Goal: Obtain resource: Download file/media

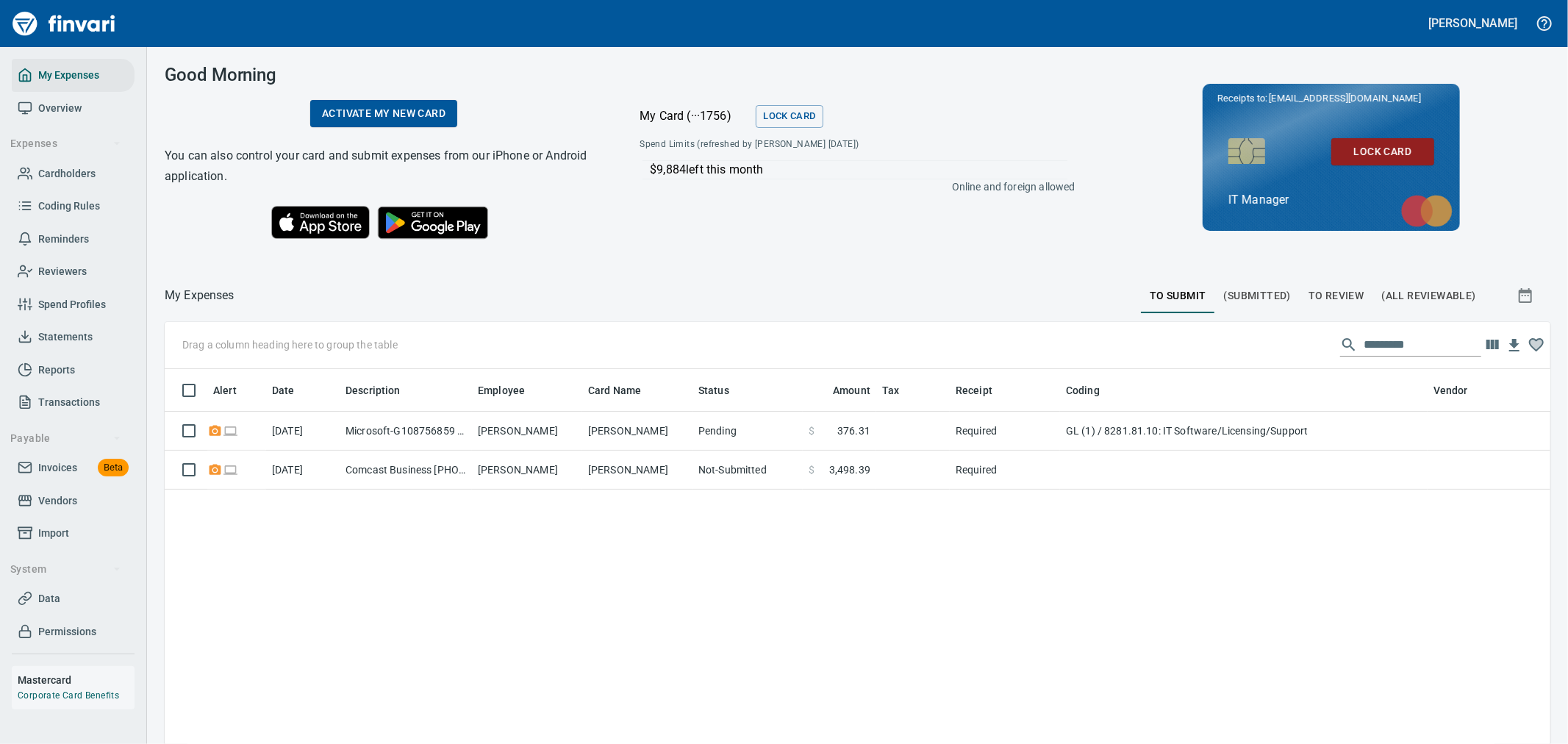
scroll to position [557, 1361]
click at [67, 395] on span "Transactions" at bounding box center [69, 403] width 61 height 19
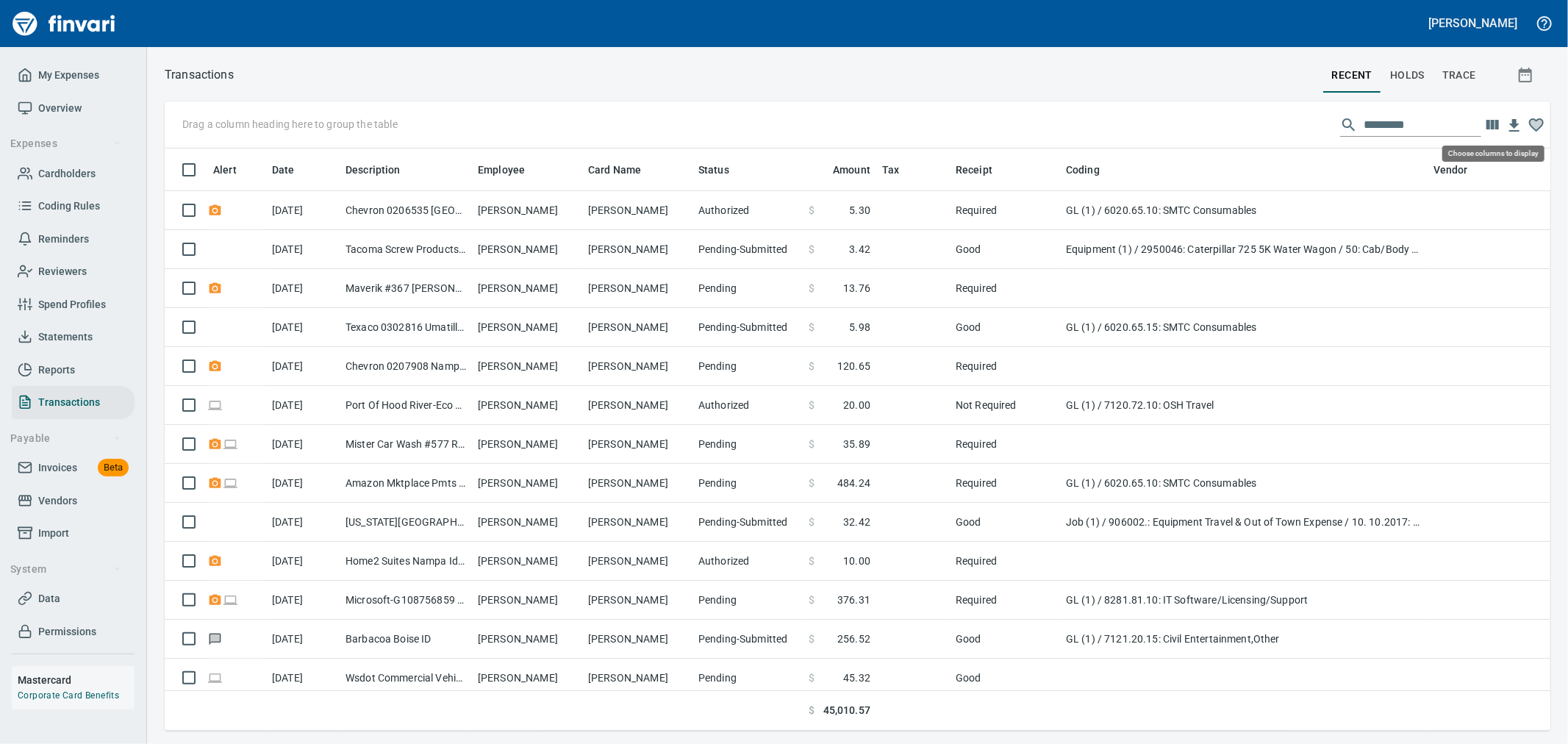
scroll to position [557, 1361]
click at [1496, 122] on icon "button" at bounding box center [1493, 125] width 13 height 10
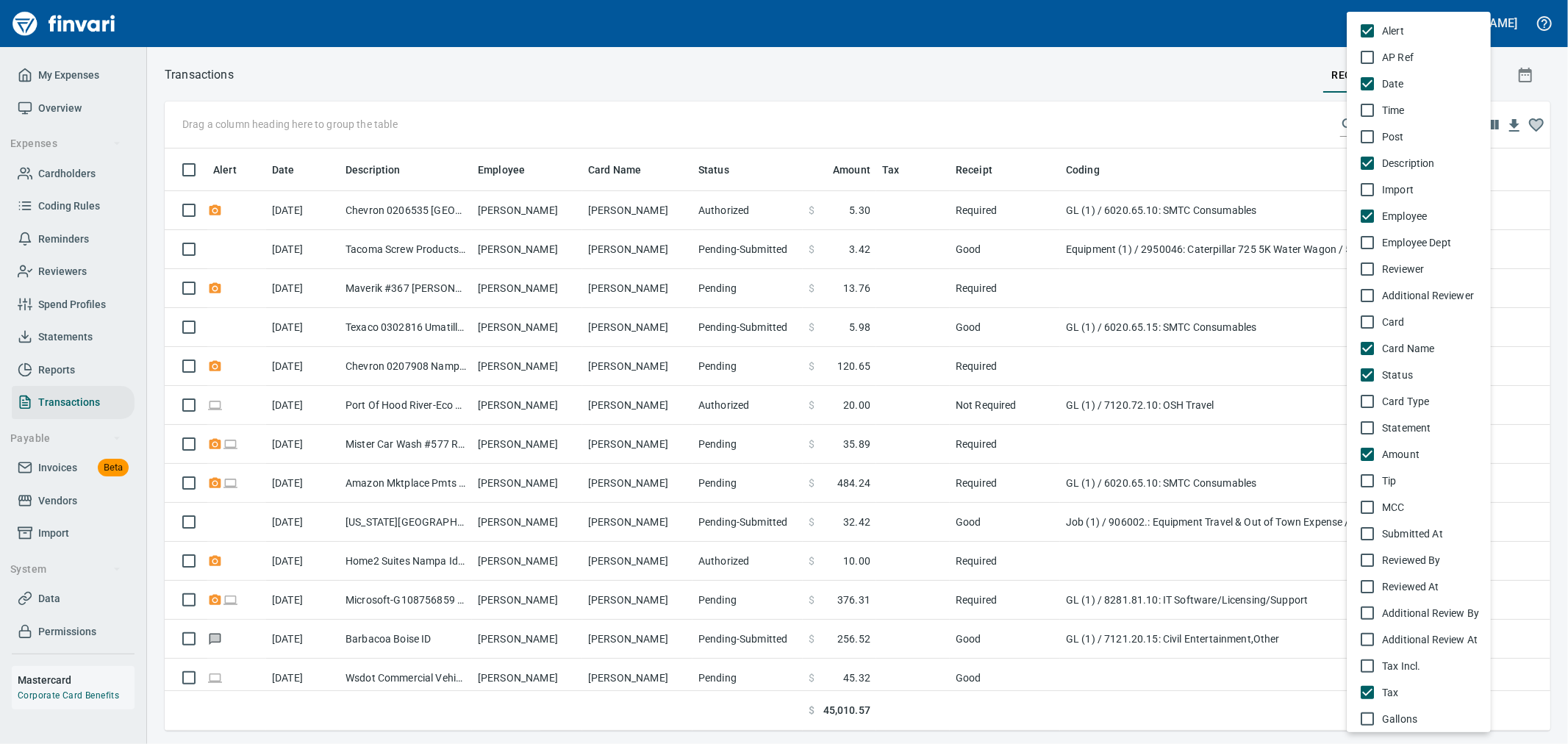
drag, startPoint x: 1213, startPoint y: 99, endPoint x: 1250, endPoint y: 105, distance: 37.5
click at [1215, 99] on div at bounding box center [784, 372] width 1568 height 744
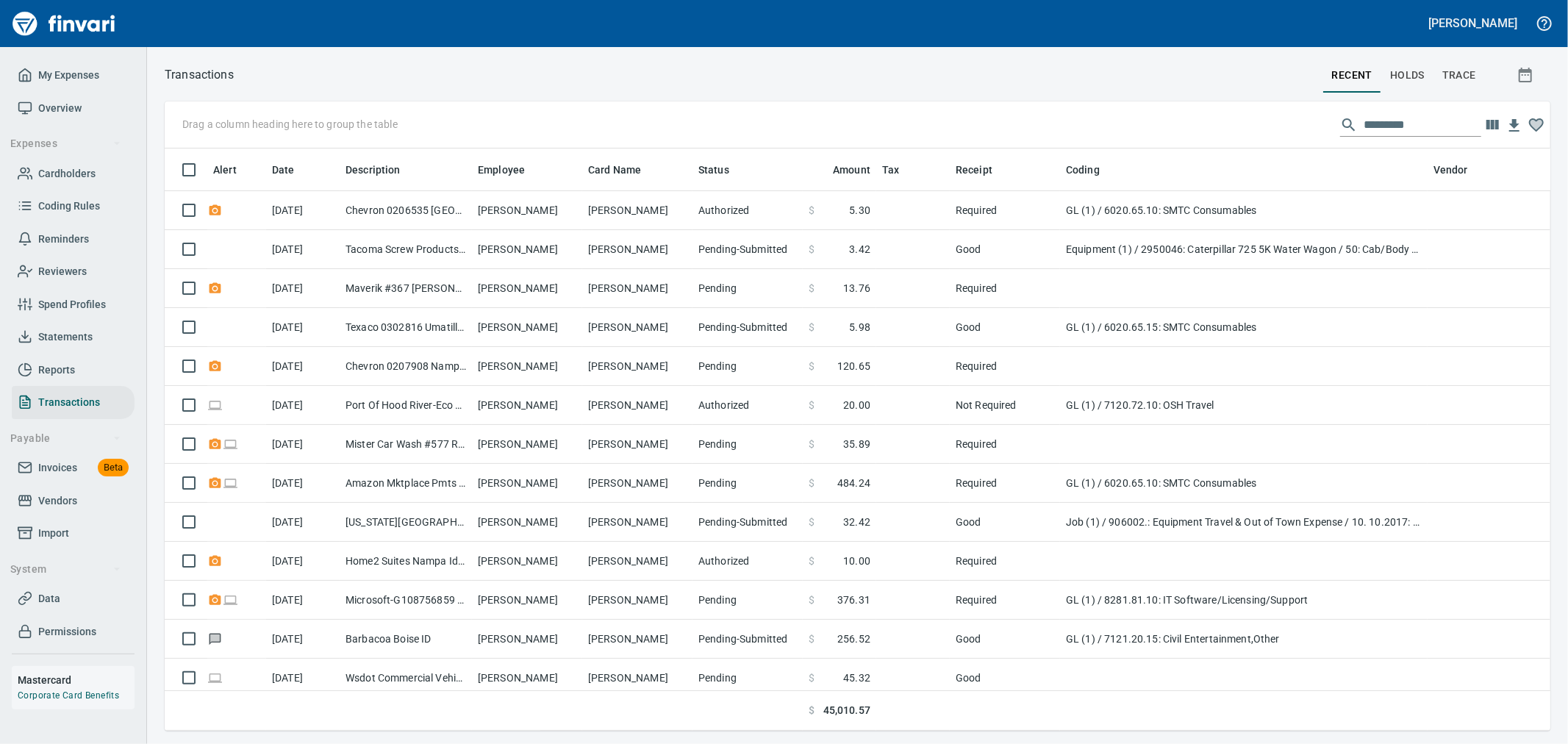
click at [1510, 73] on span "button" at bounding box center [1527, 75] width 36 height 18
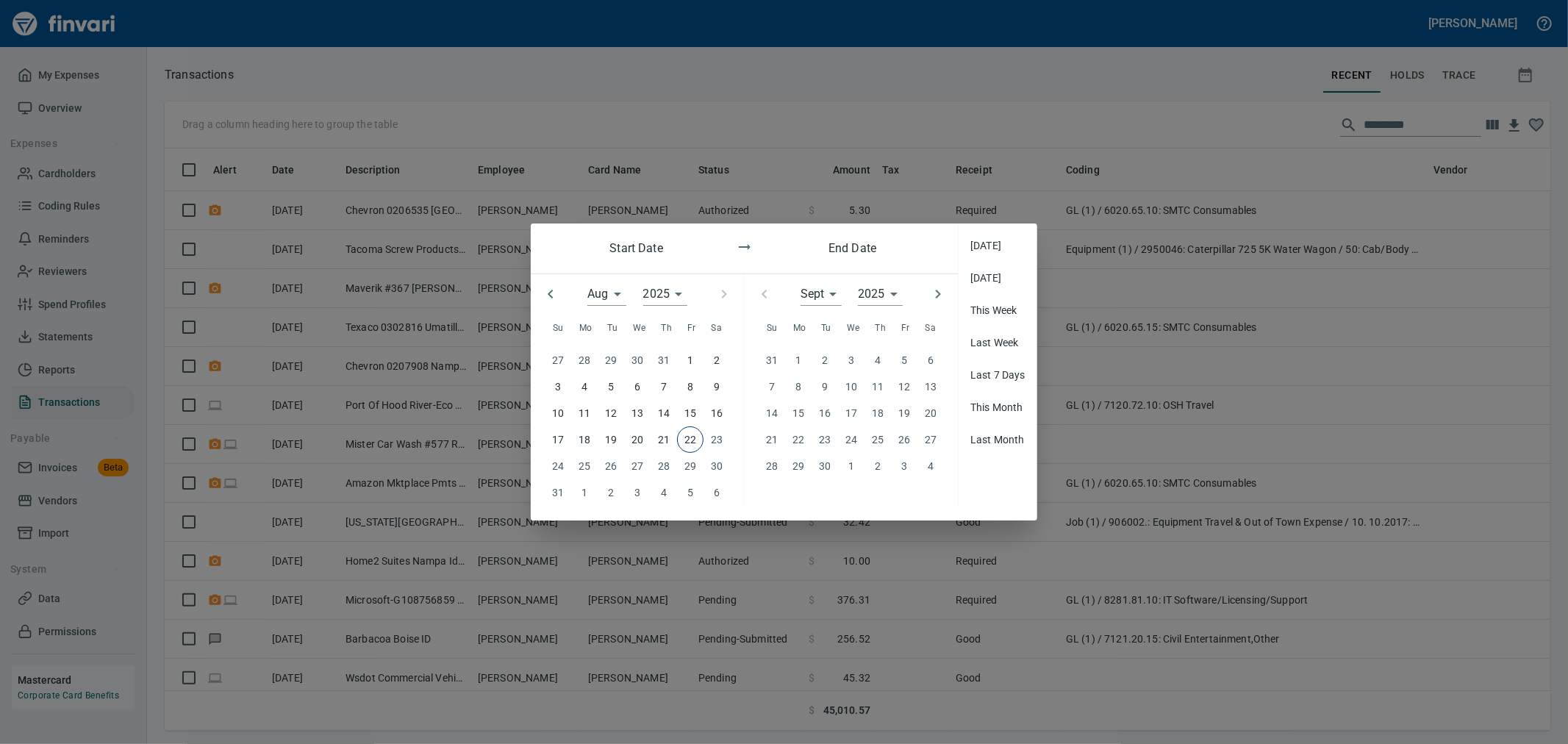
click at [562, 418] on p "10" at bounding box center [558, 413] width 12 height 16
click at [559, 436] on p "17" at bounding box center [558, 439] width 12 height 16
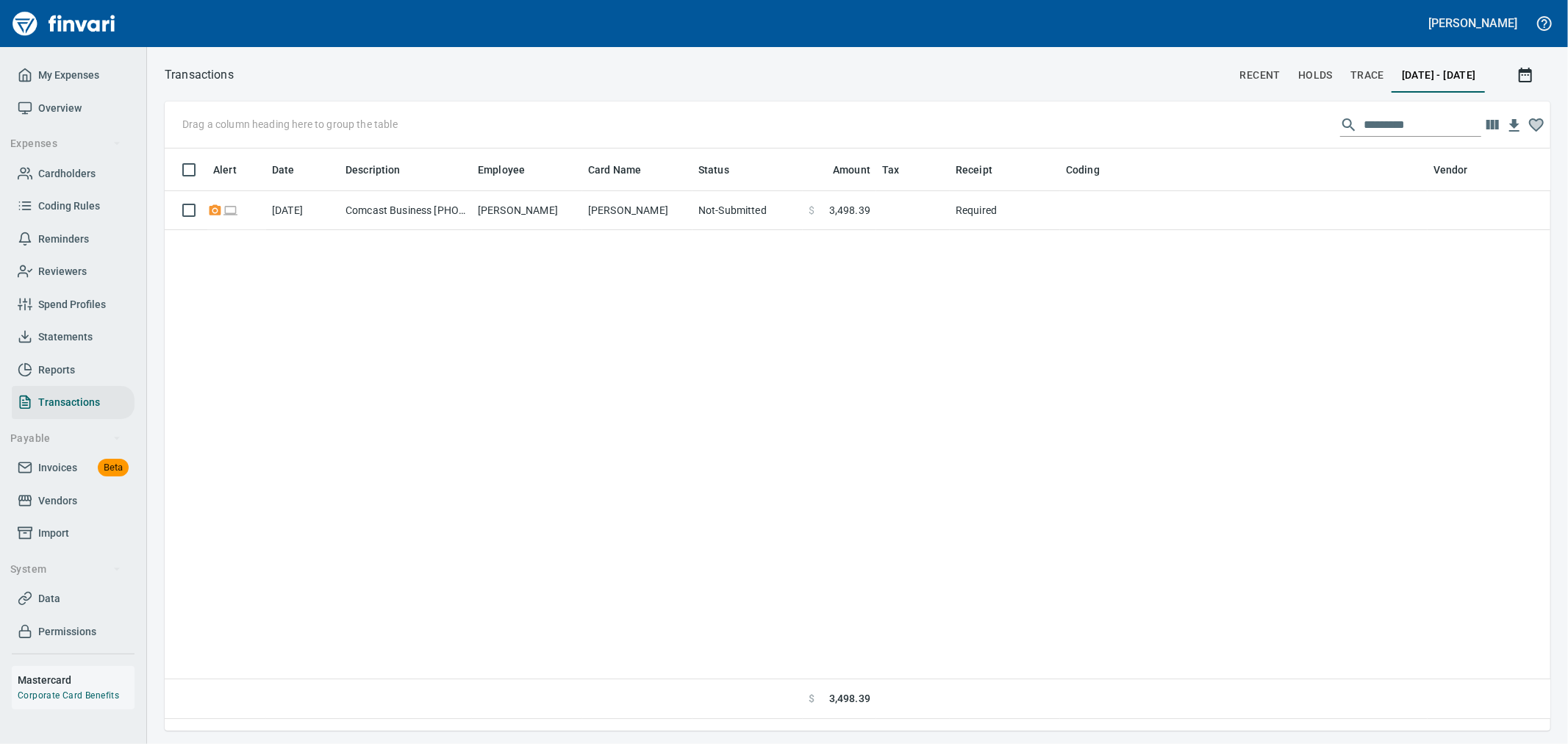
scroll to position [557, 1361]
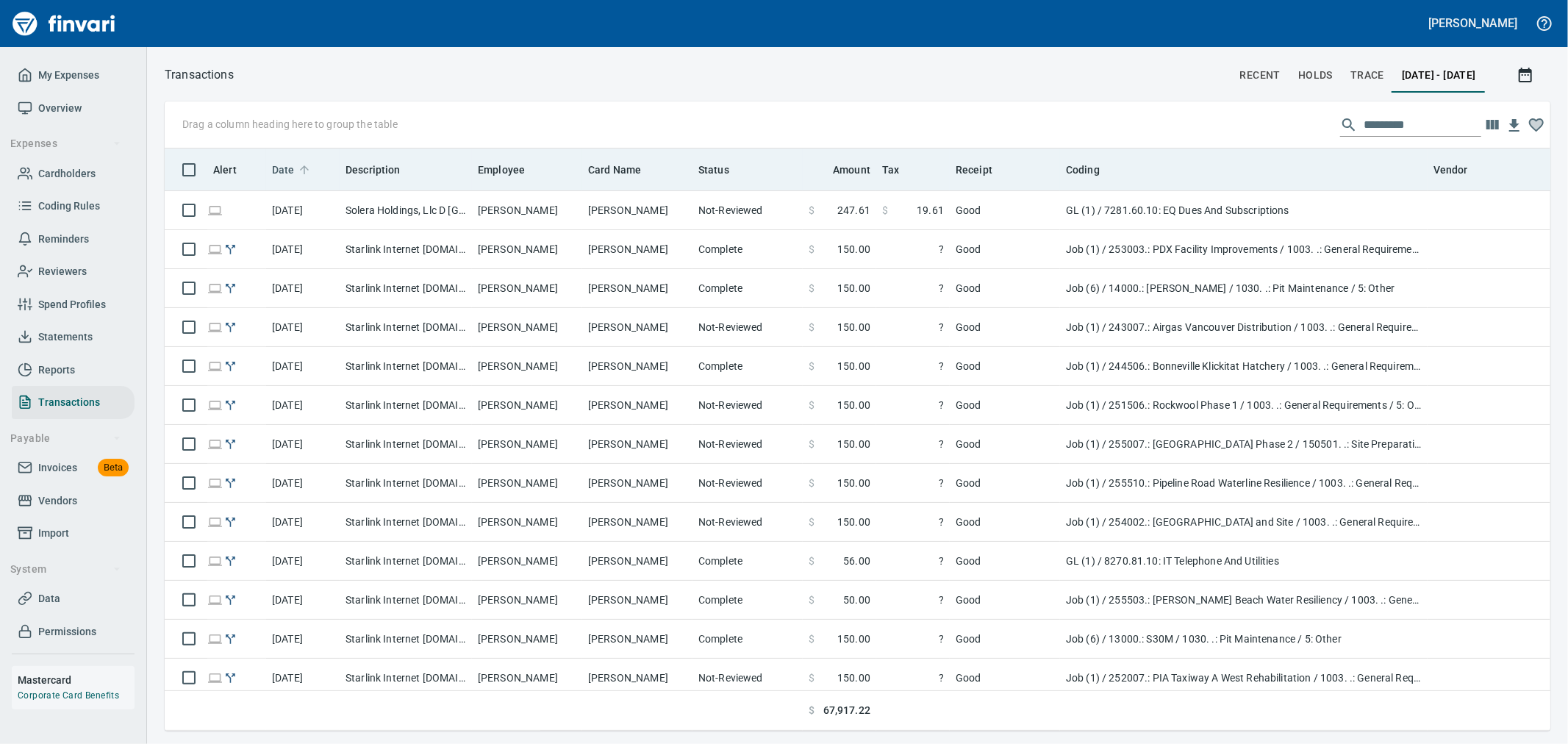
click at [292, 164] on span "Date" at bounding box center [283, 170] width 23 height 18
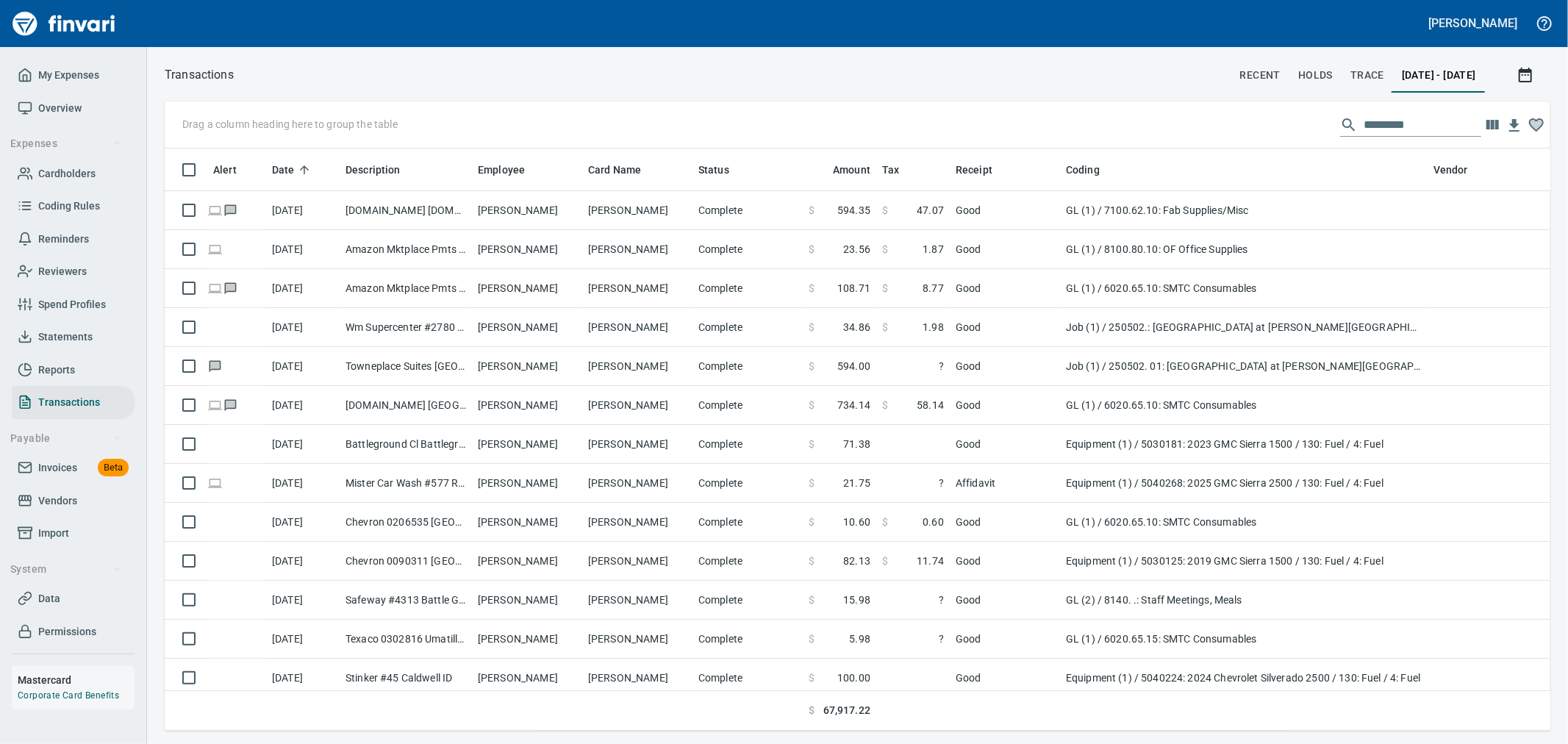
click at [1520, 127] on icon "button" at bounding box center [1515, 126] width 18 height 18
click at [64, 494] on span "Vendors" at bounding box center [57, 501] width 39 height 19
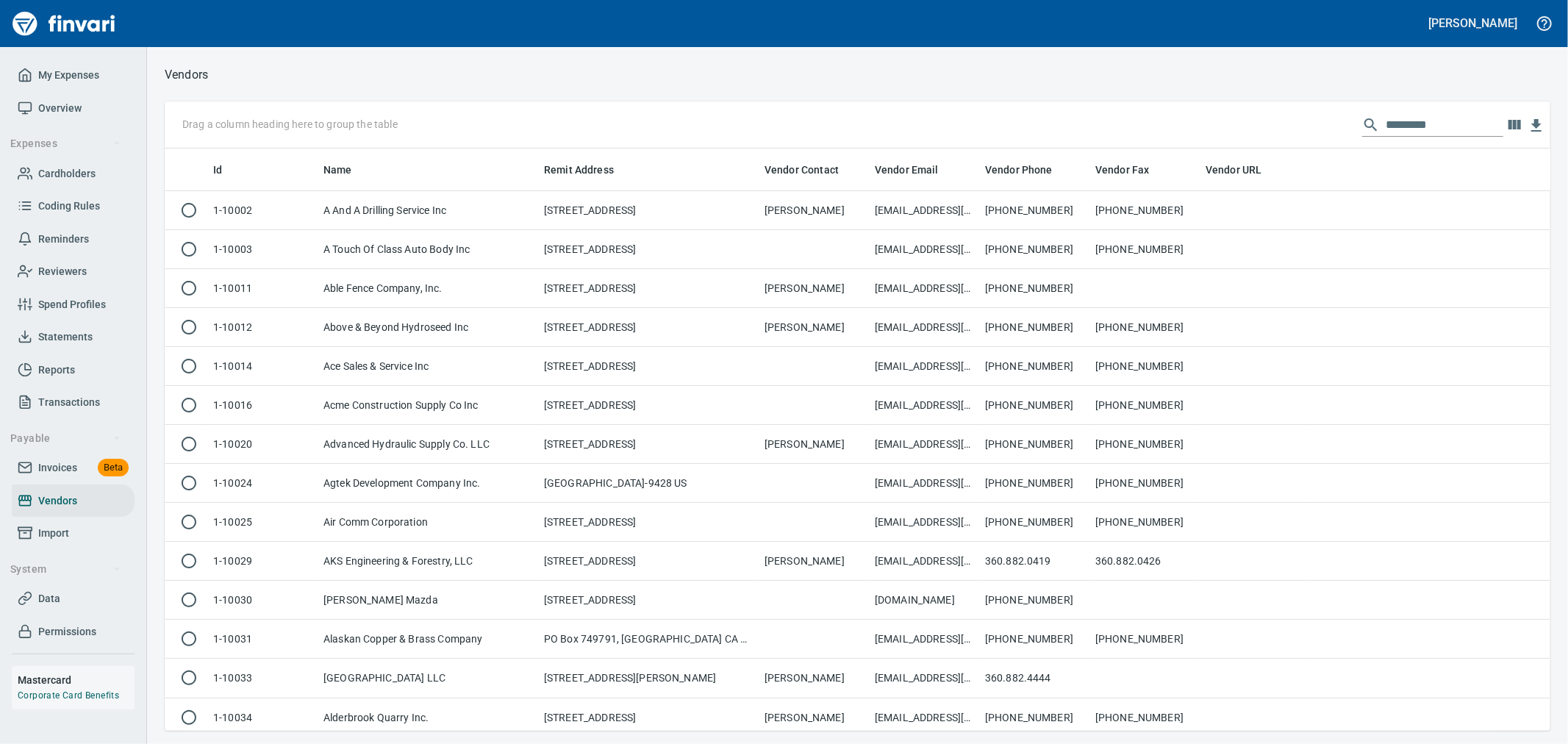
scroll to position [570, 1361]
click at [1442, 129] on input "text" at bounding box center [1444, 125] width 118 height 24
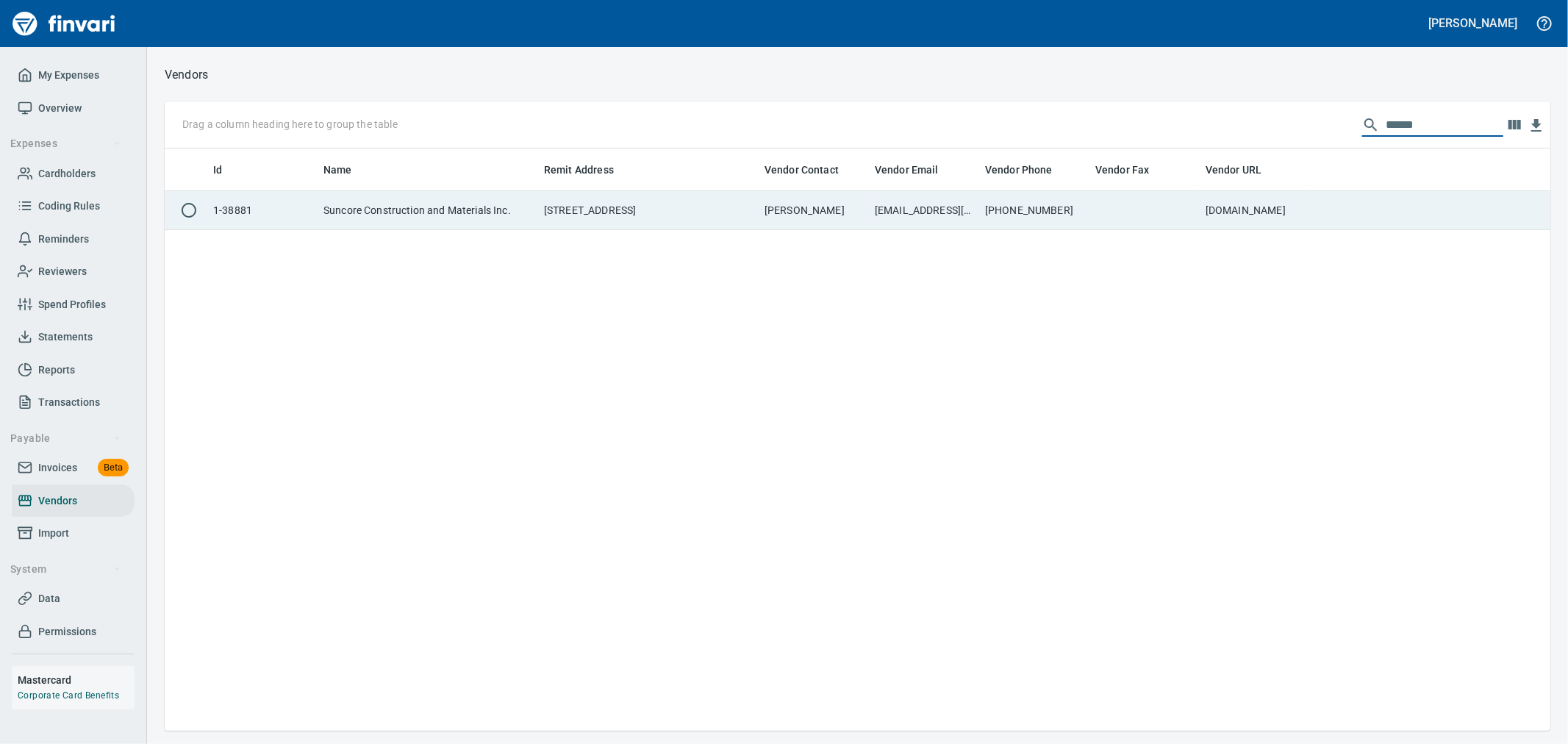
type input "******"
click at [1241, 216] on td "[DOMAIN_NAME]" at bounding box center [1254, 210] width 110 height 39
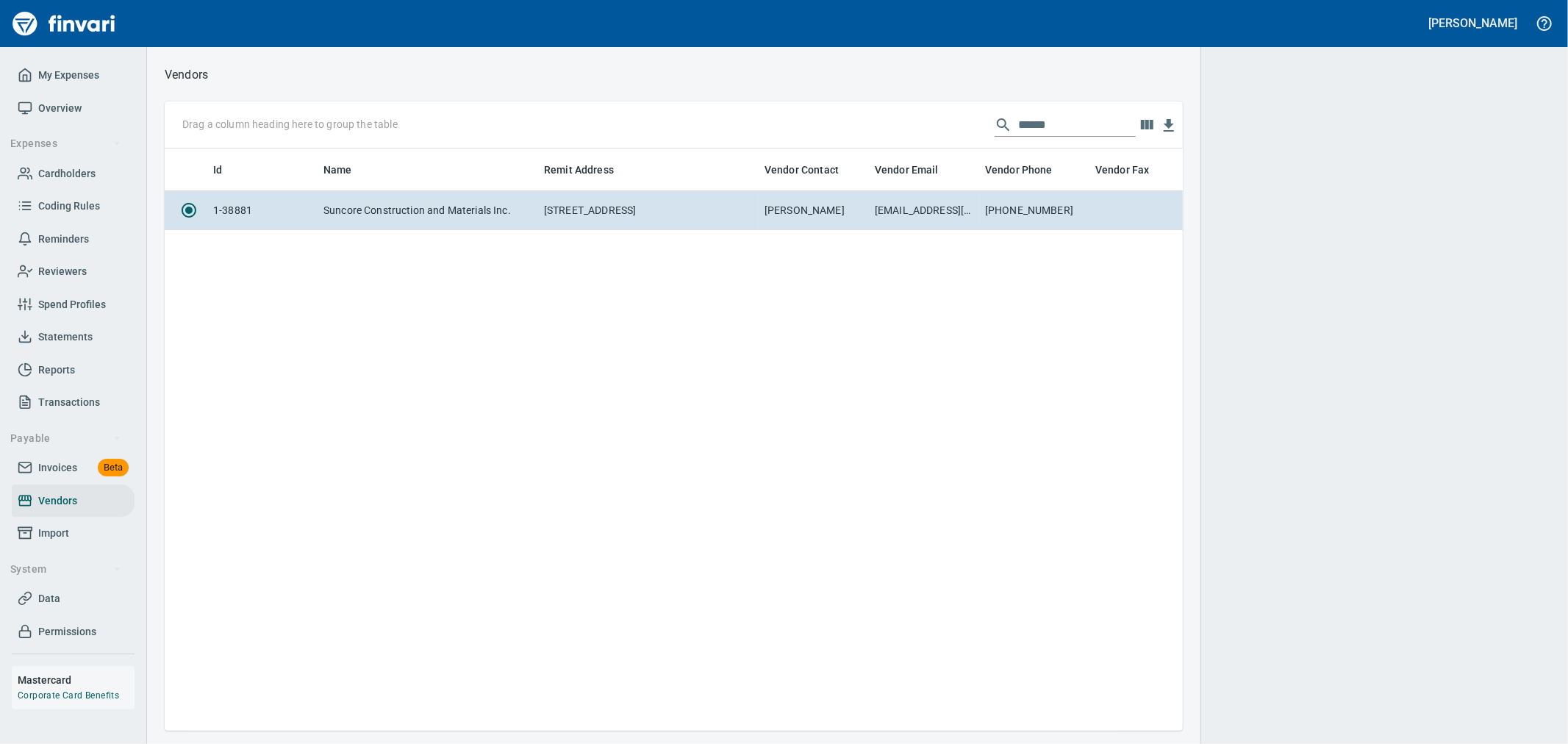
scroll to position [557, 1006]
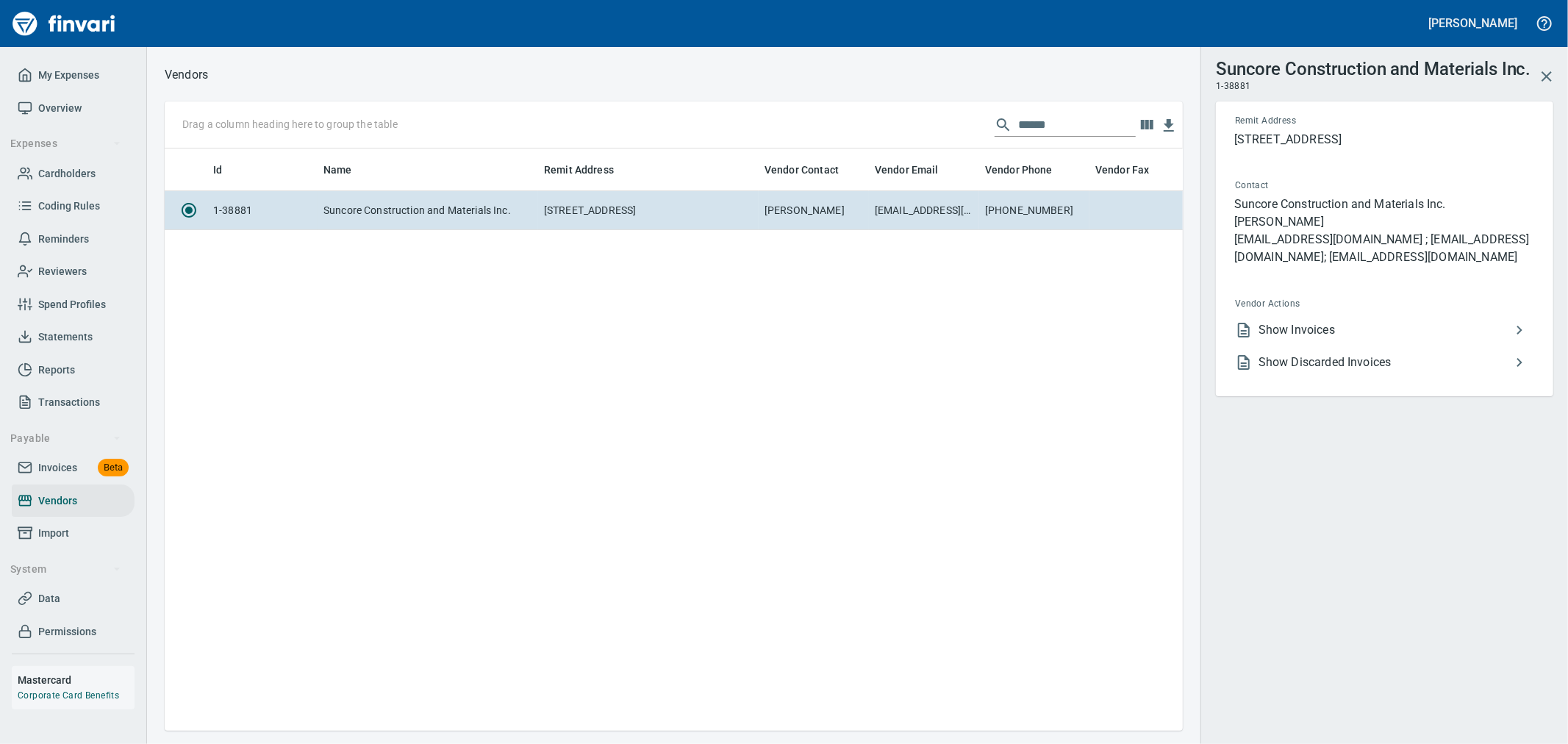
click at [1313, 339] on li "Show Invoices" at bounding box center [1379, 329] width 311 height 33
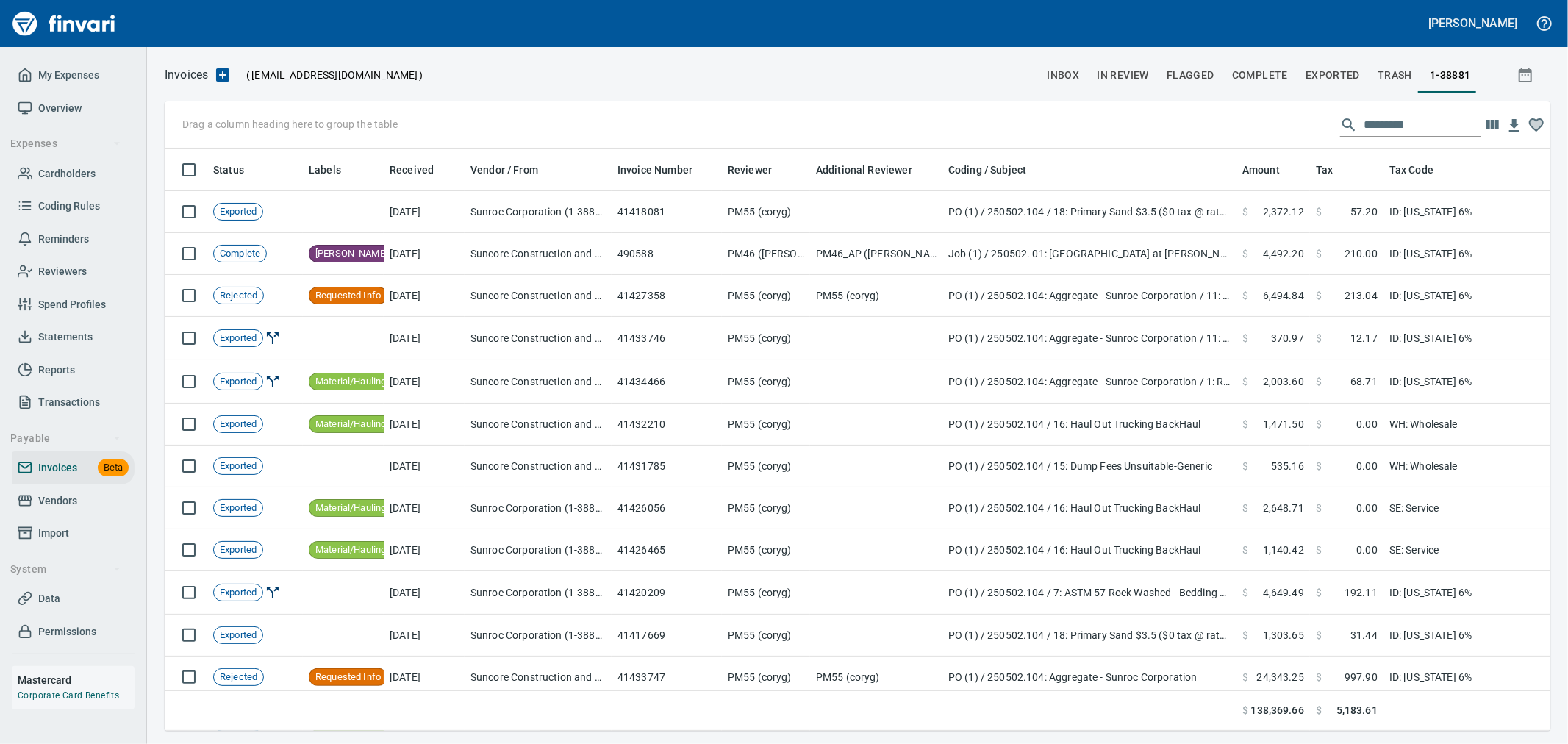
scroll to position [557, 1361]
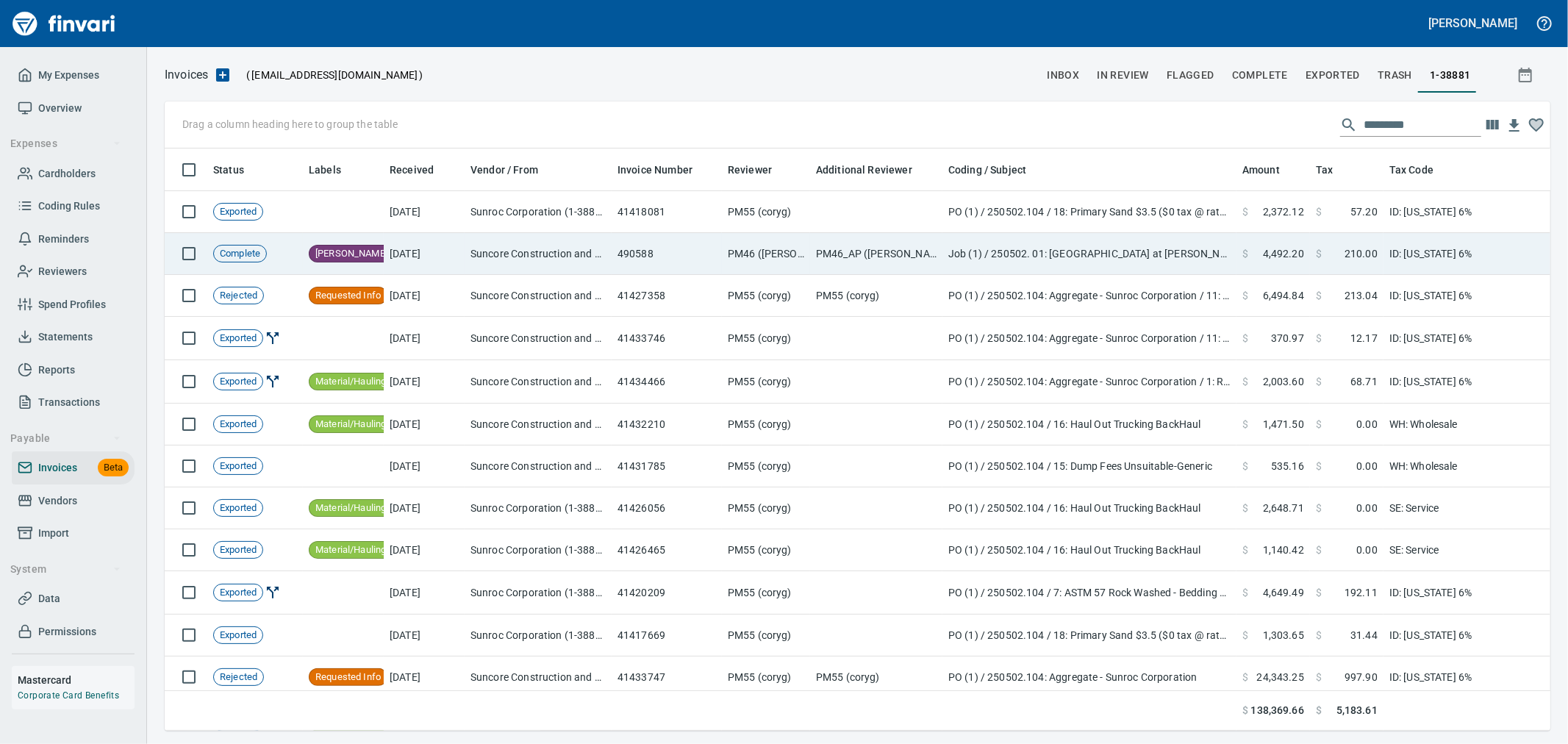
click at [685, 253] on td "490588" at bounding box center [666, 254] width 110 height 42
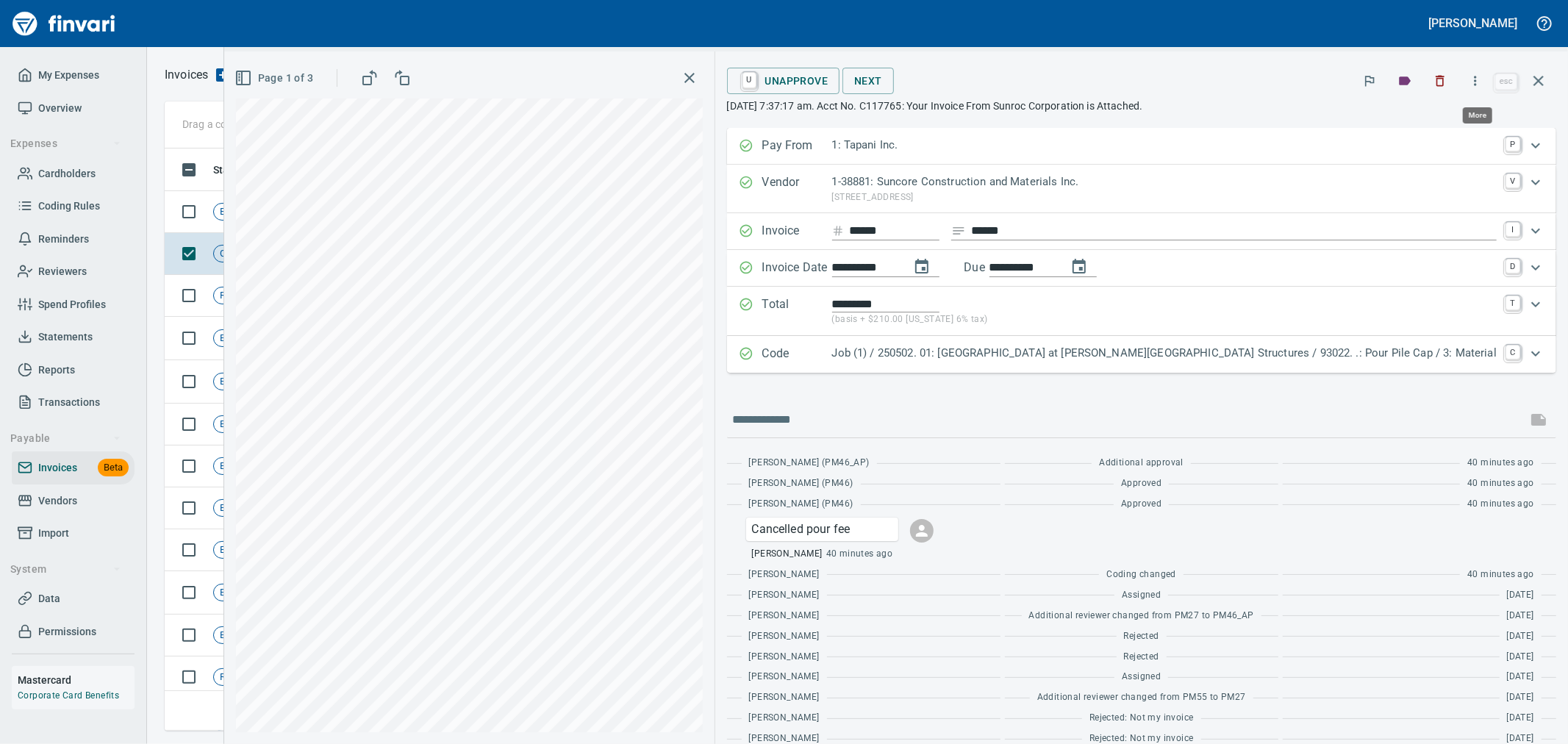
click at [1472, 81] on icon "button" at bounding box center [1475, 80] width 15 height 15
click at [1422, 152] on span "Download" at bounding box center [1473, 156] width 141 height 18
drag, startPoint x: 1539, startPoint y: 81, endPoint x: 1532, endPoint y: 92, distance: 13.0
click at [1539, 81] on icon "button" at bounding box center [1538, 81] width 10 height 10
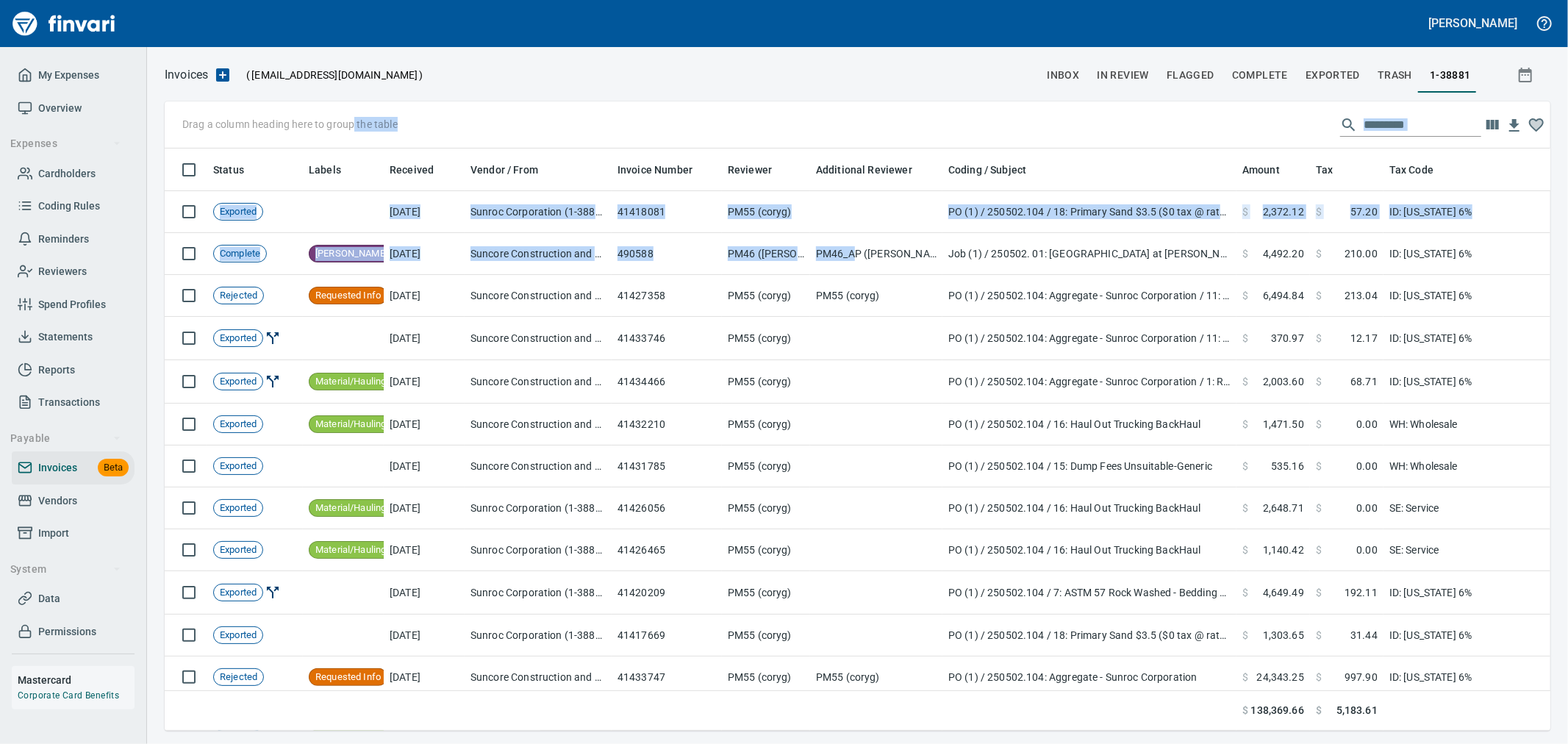
drag, startPoint x: 853, startPoint y: 248, endPoint x: 354, endPoint y: 126, distance: 513.7
click at [354, 126] on div "Drag a column heading here to group the table Status Labels Received Vendor / F…" at bounding box center [857, 417] width 1386 height 629
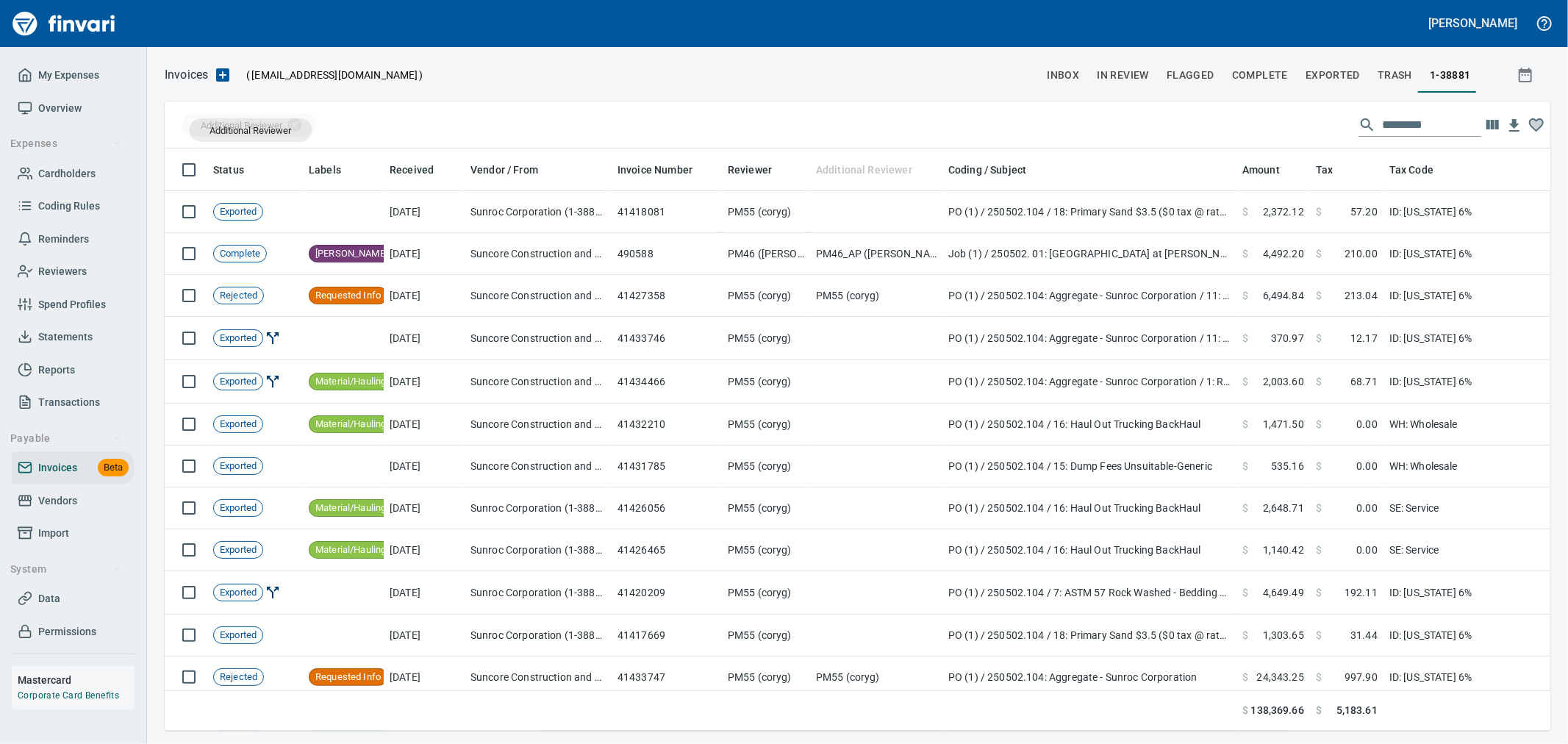
drag, startPoint x: 859, startPoint y: 162, endPoint x: 250, endPoint y: 131, distance: 609.8
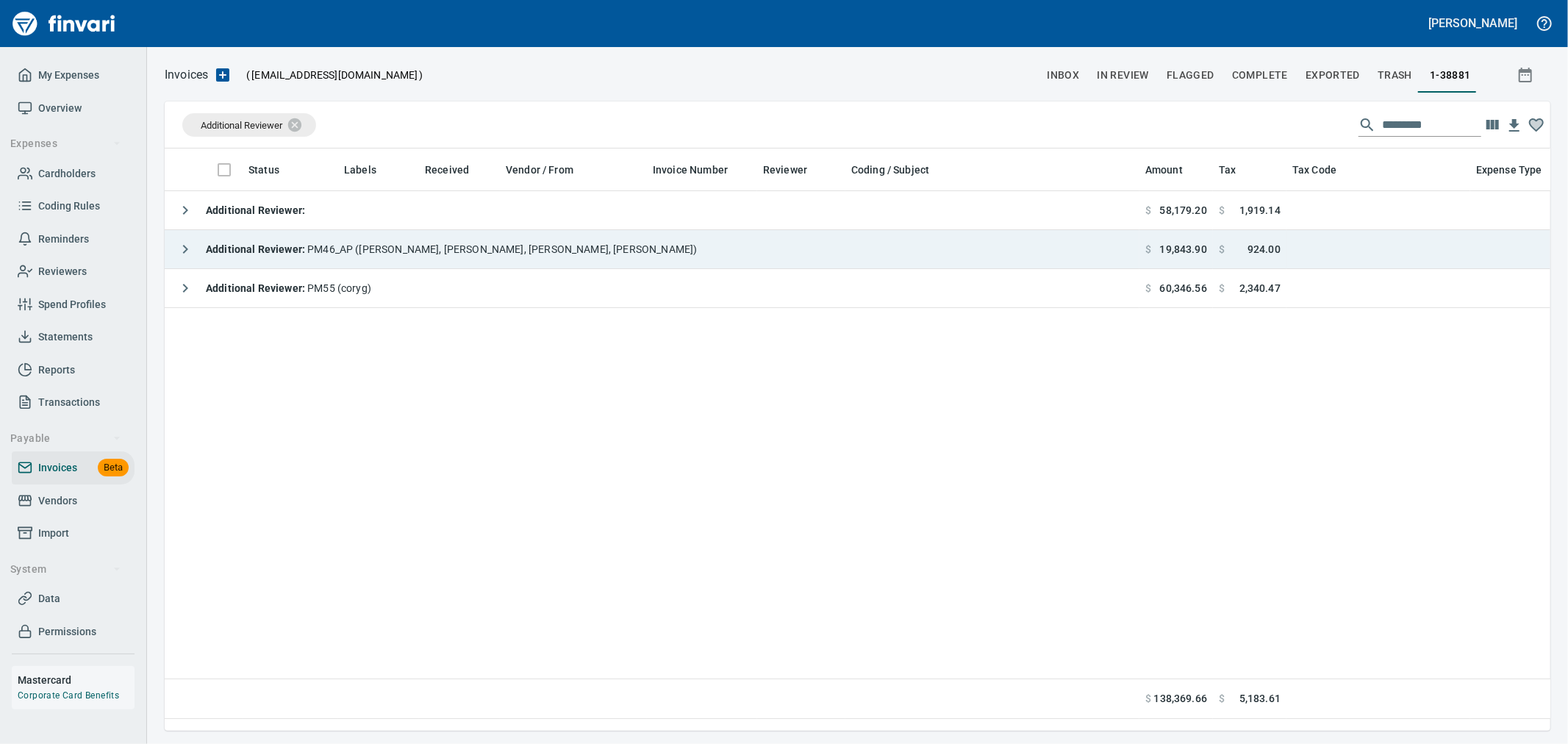
click at [320, 255] on div "Additional Reviewer : PM46_AP ([PERSON_NAME], [PERSON_NAME], [PERSON_NAME], [PE…" at bounding box center [433, 249] width 526 height 30
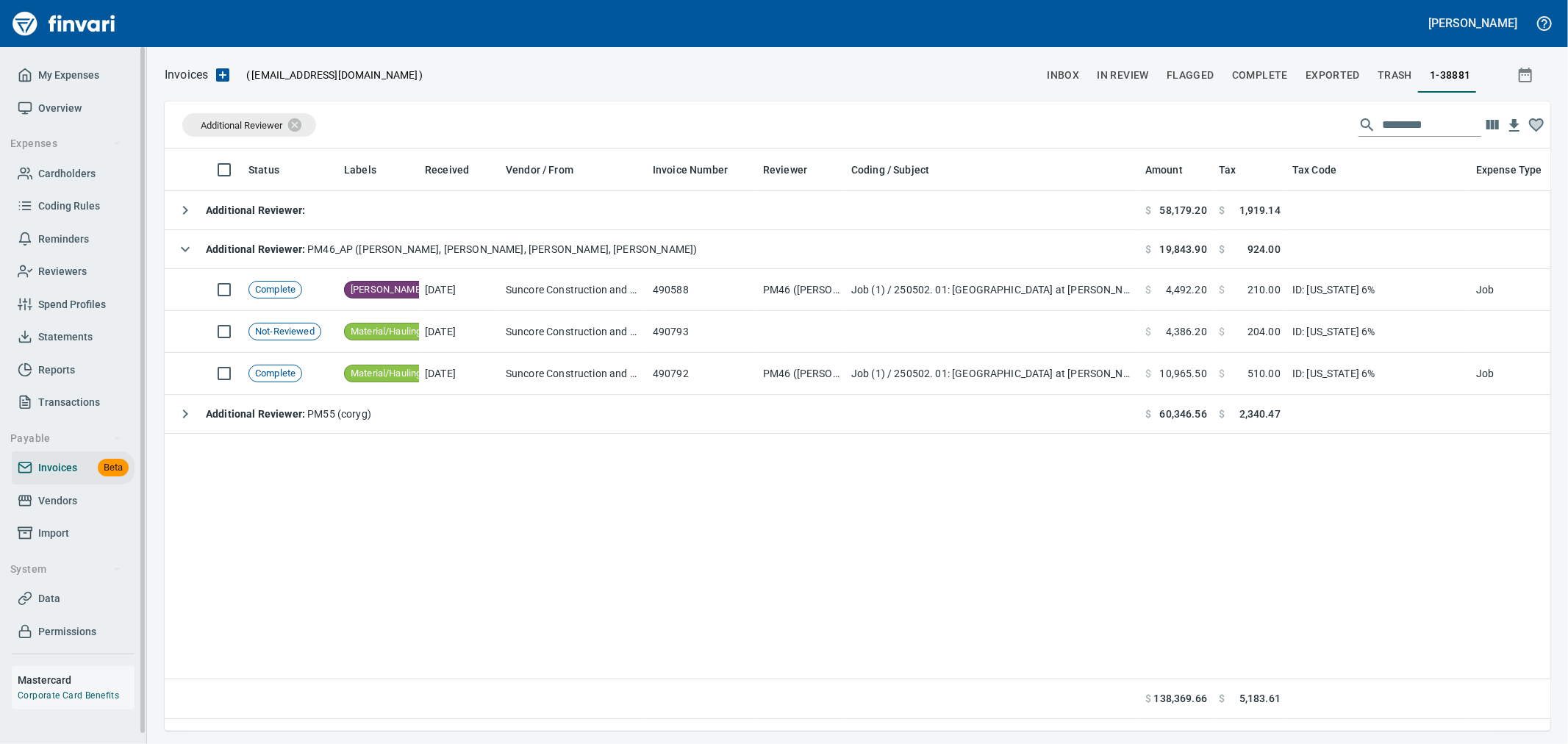
click at [75, 67] on span "My Expenses" at bounding box center [69, 75] width 61 height 19
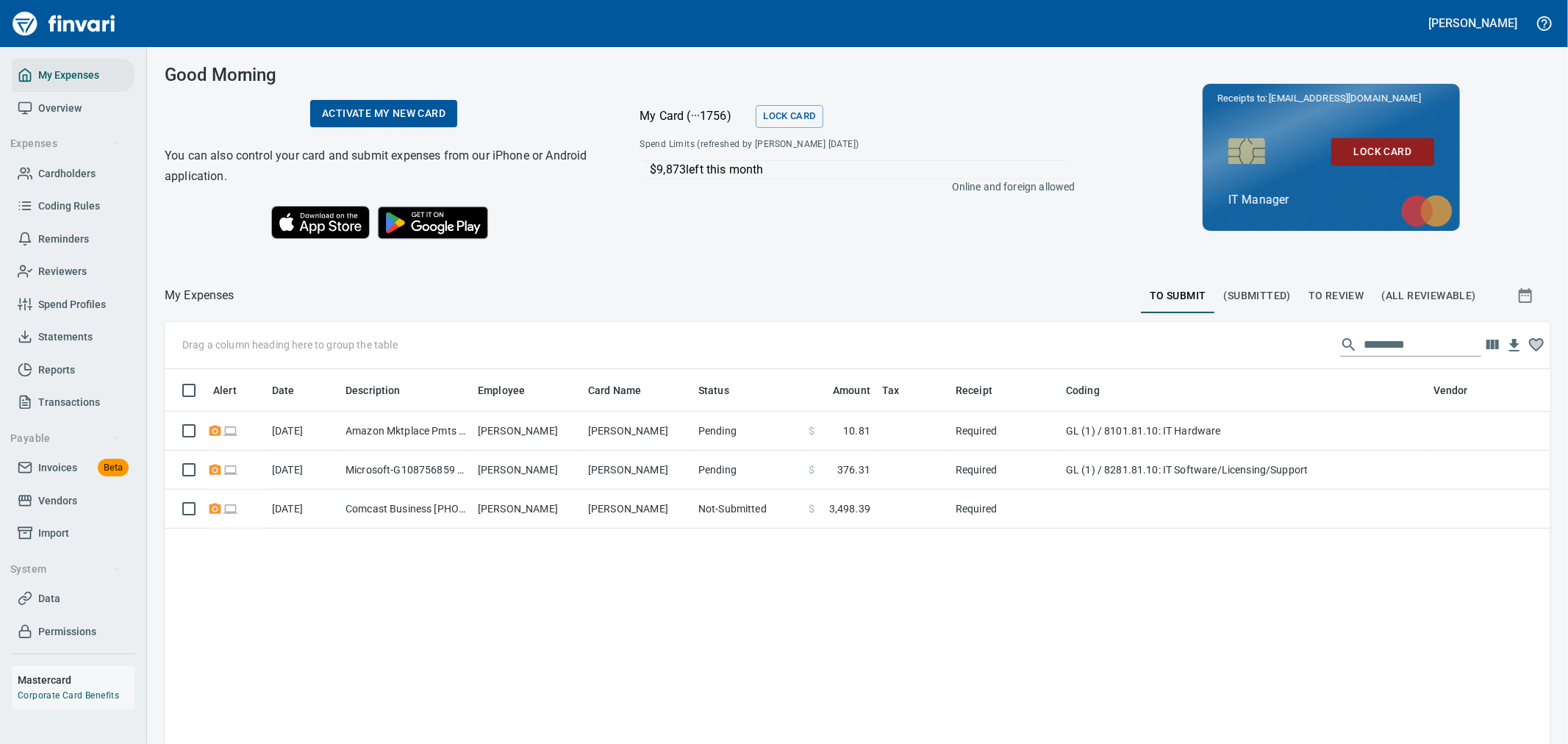
scroll to position [557, 1361]
click at [57, 460] on span "Invoices" at bounding box center [57, 468] width 39 height 19
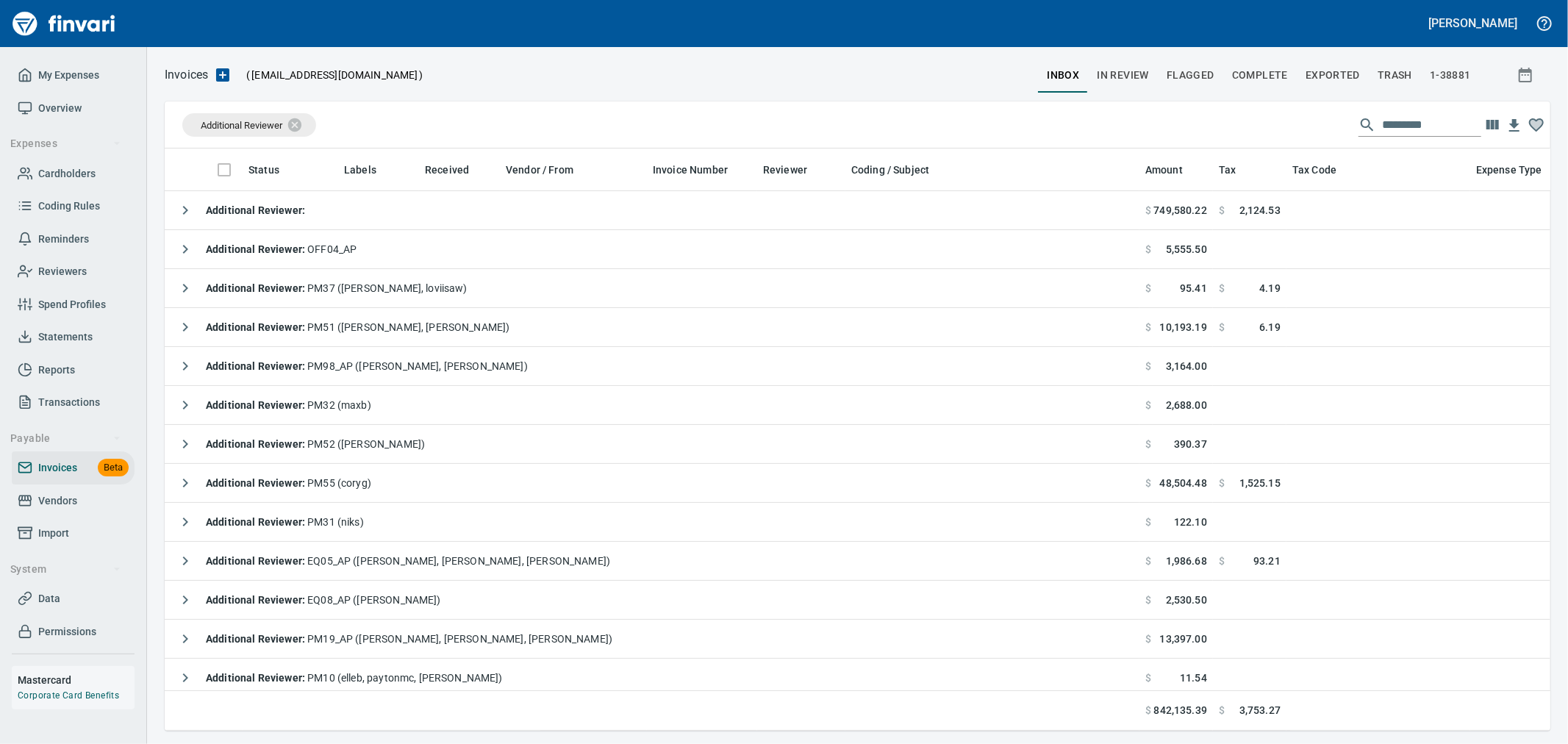
scroll to position [557, 1361]
click at [1460, 61] on button "1-38881" at bounding box center [1450, 75] width 58 height 36
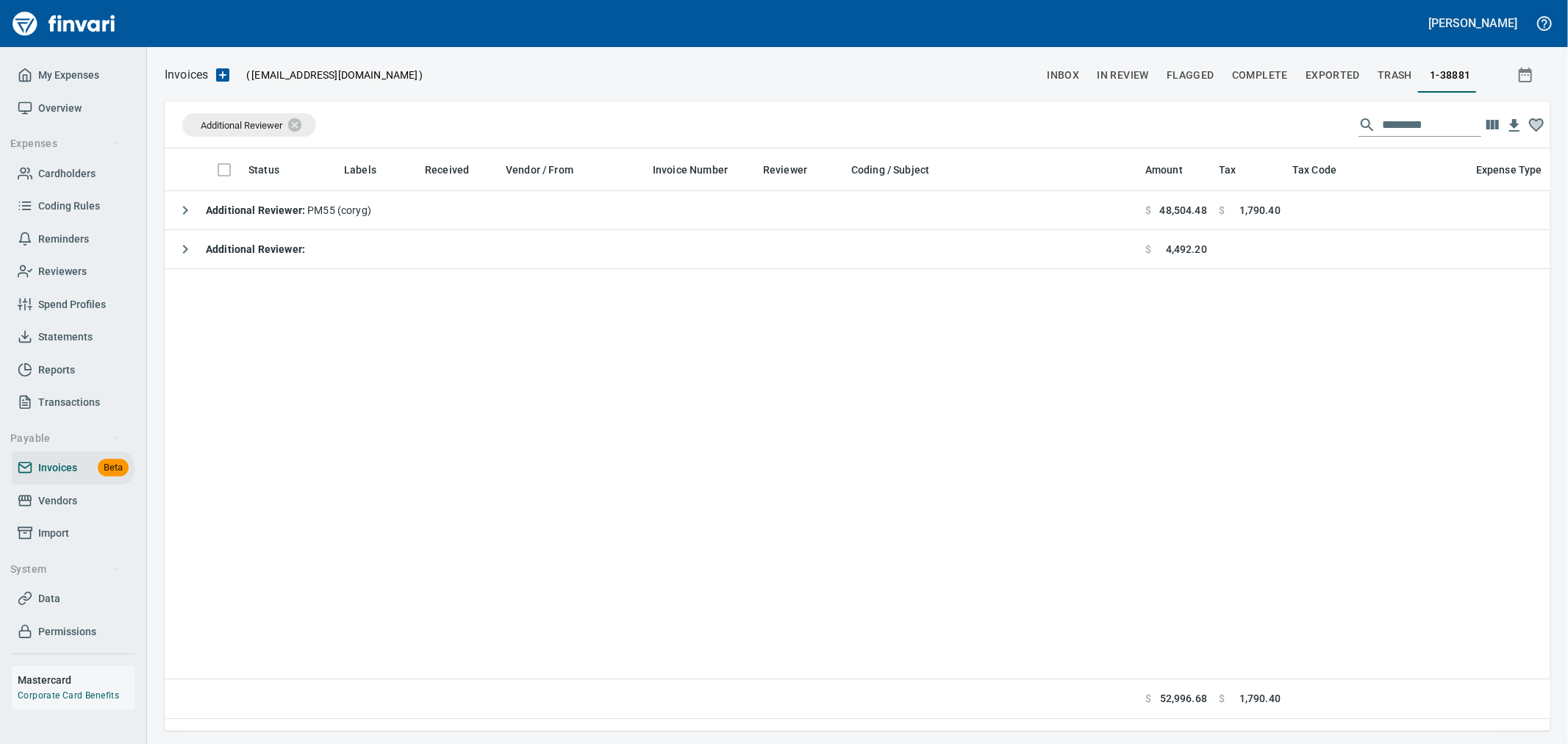
scroll to position [557, 1361]
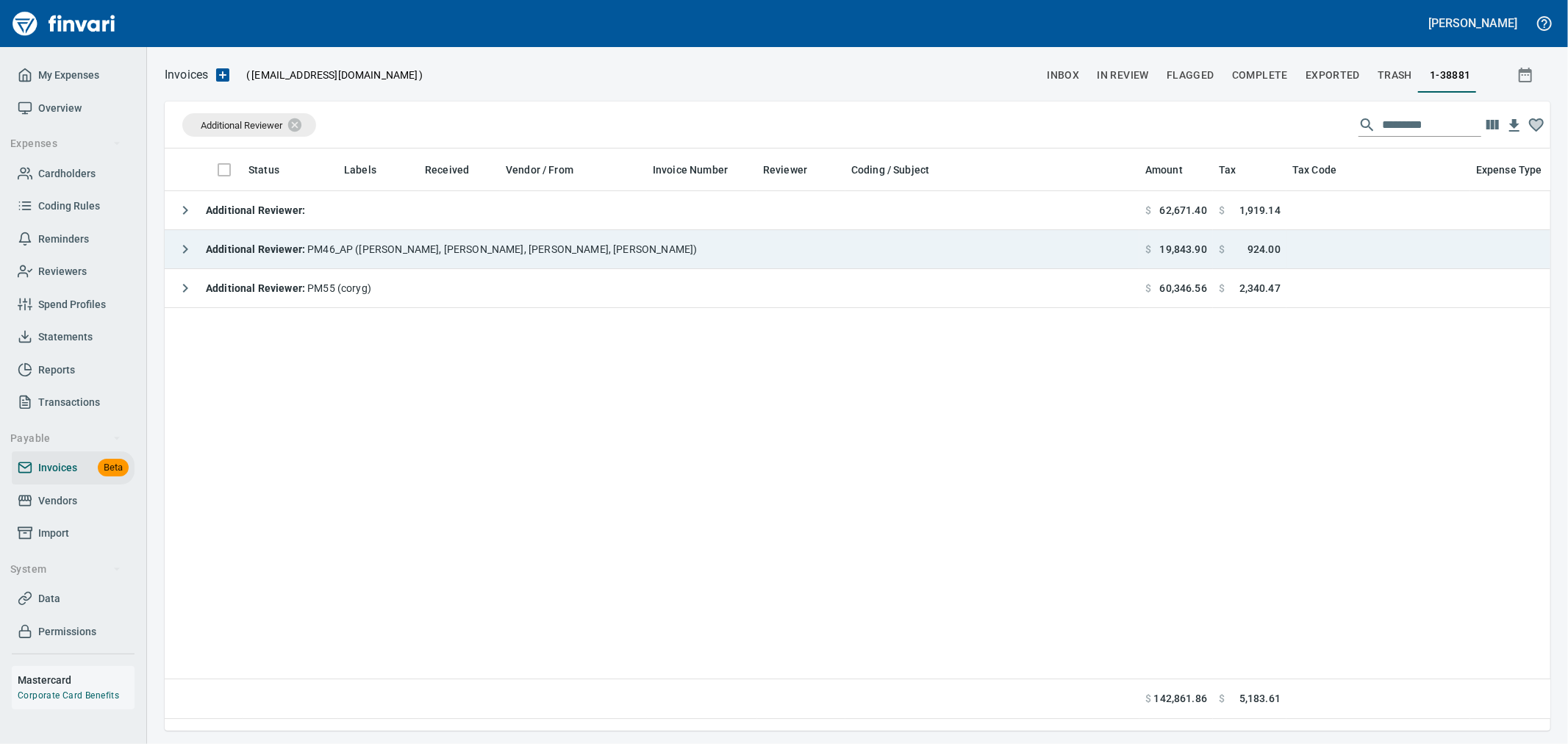
drag, startPoint x: 326, startPoint y: 251, endPoint x: 368, endPoint y: 259, distance: 42.8
click at [326, 250] on span "Additional Reviewer : PM46_AP ([PERSON_NAME], [PERSON_NAME], [PERSON_NAME], [PE…" at bounding box center [451, 249] width 491 height 12
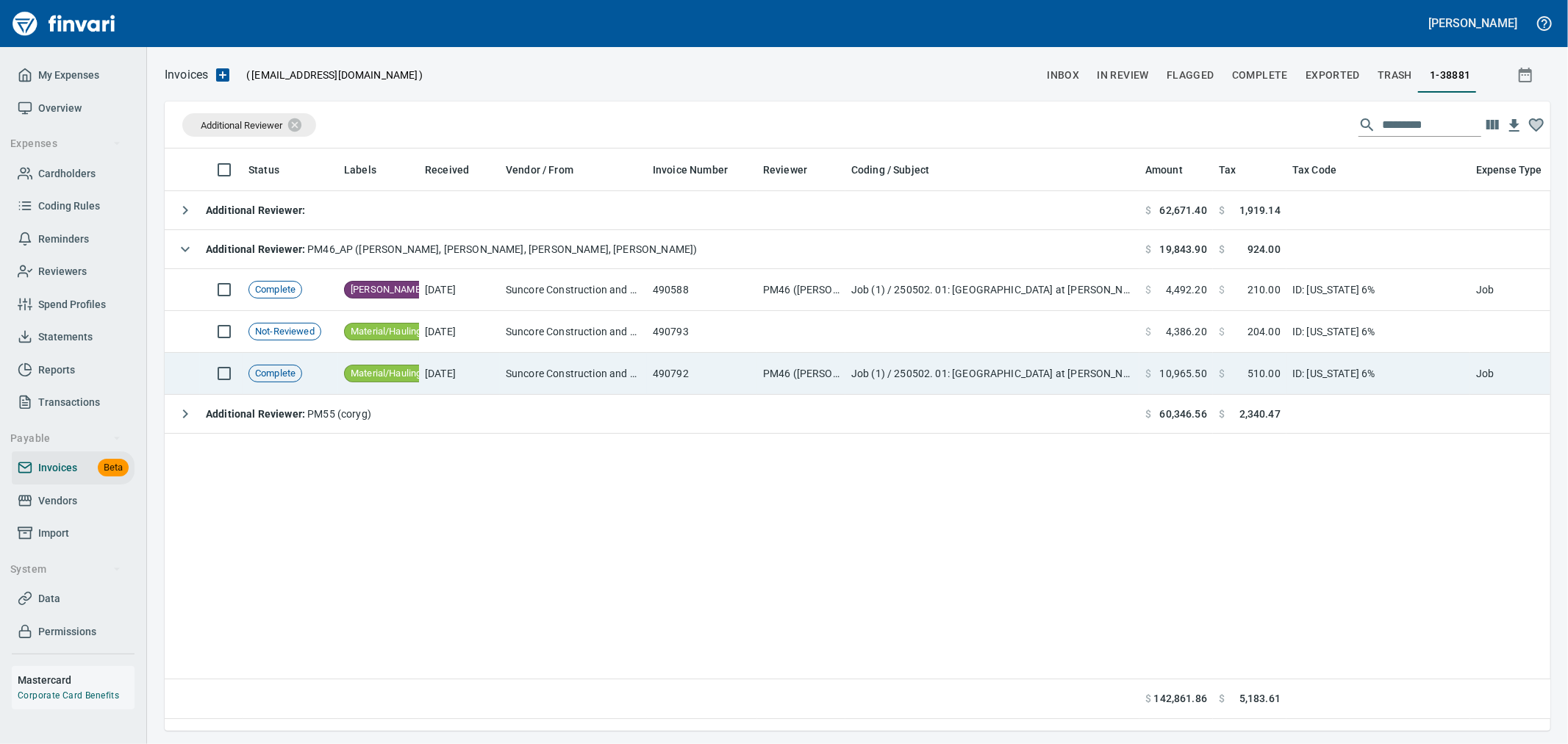
click at [1314, 359] on td "ID: [US_STATE] 6%" at bounding box center [1379, 374] width 184 height 42
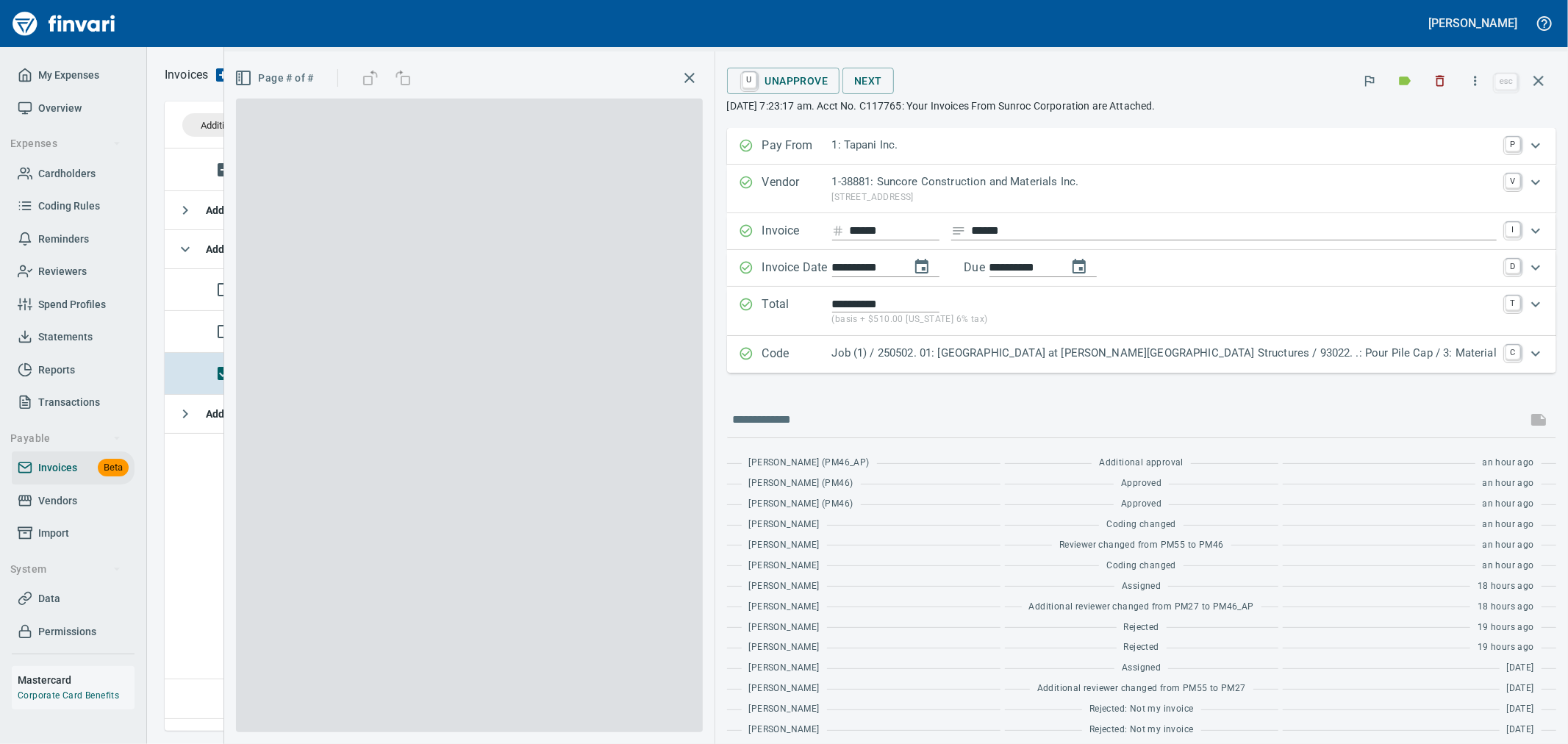
click at [1476, 81] on icon "button" at bounding box center [1476, 81] width 2 height 10
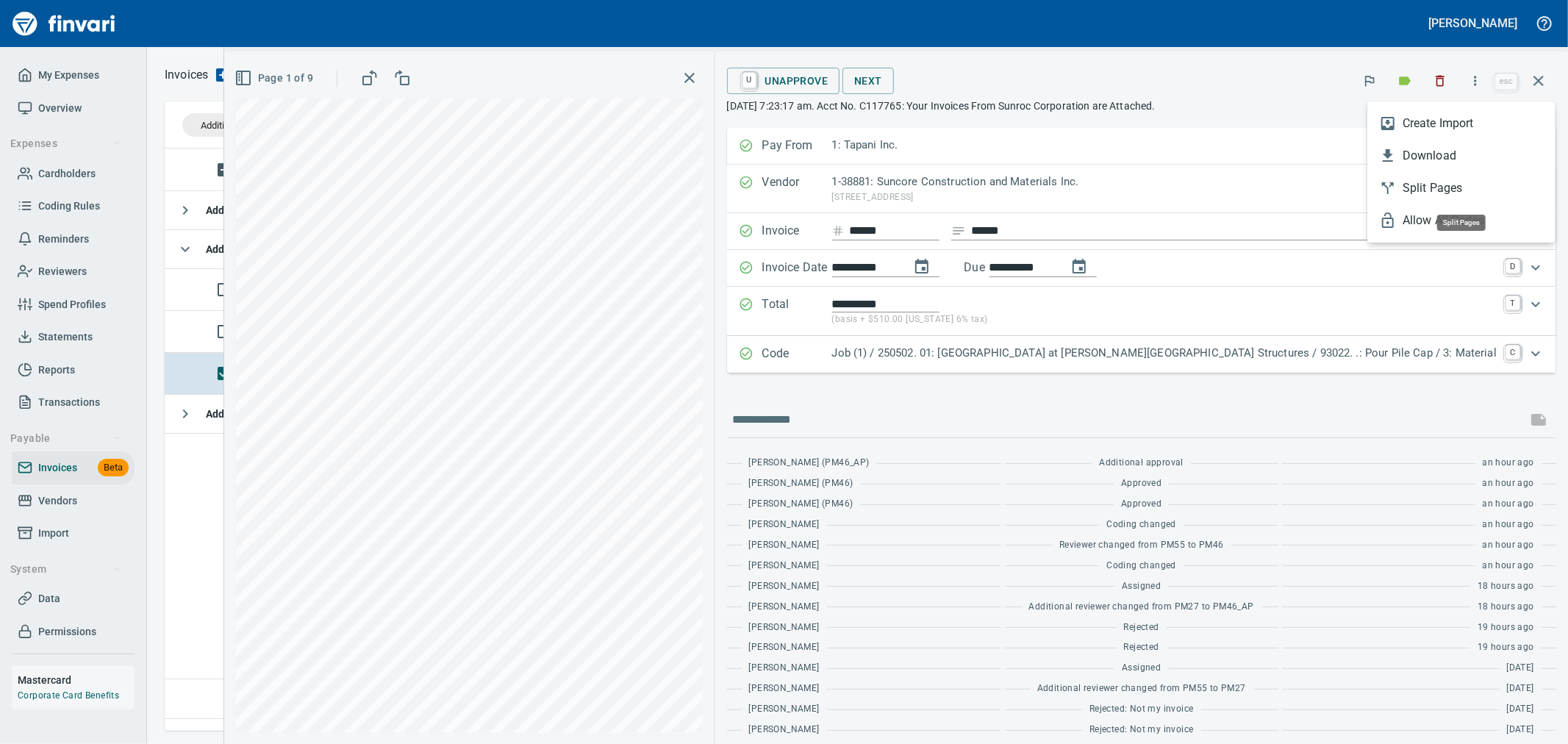
click at [1433, 151] on span "Download" at bounding box center [1473, 156] width 141 height 18
